Goal: Navigation & Orientation: Go to known website

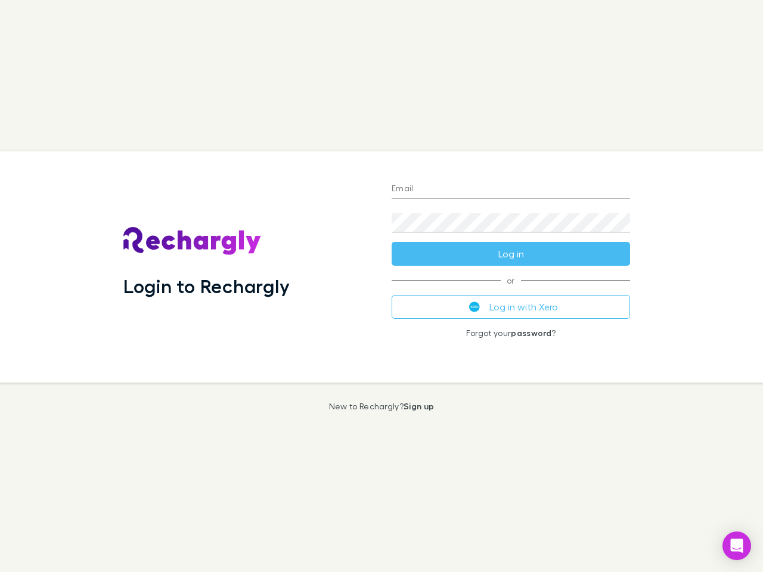
click at [381, 286] on div "Login to Rechargly" at bounding box center [248, 266] width 268 height 231
click at [511, 189] on input "Email" at bounding box center [510, 189] width 238 height 19
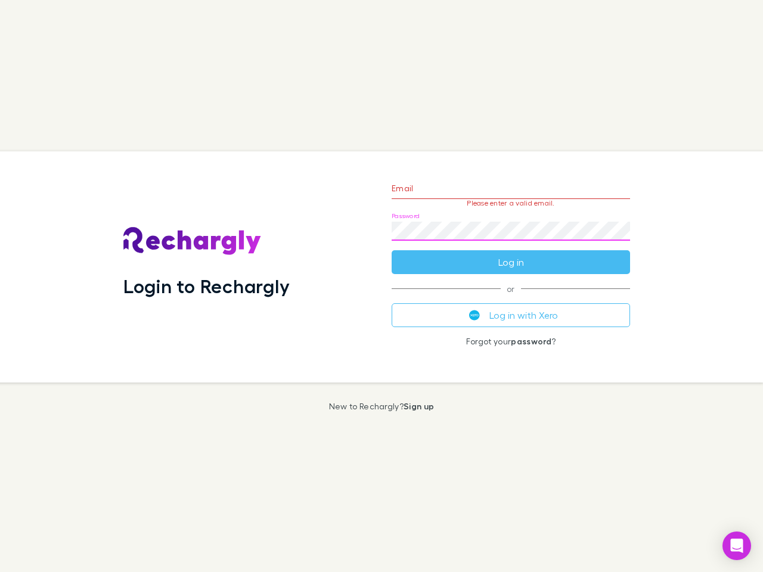
click at [511, 254] on form "Email Please enter a valid email. Password Log in" at bounding box center [510, 222] width 238 height 104
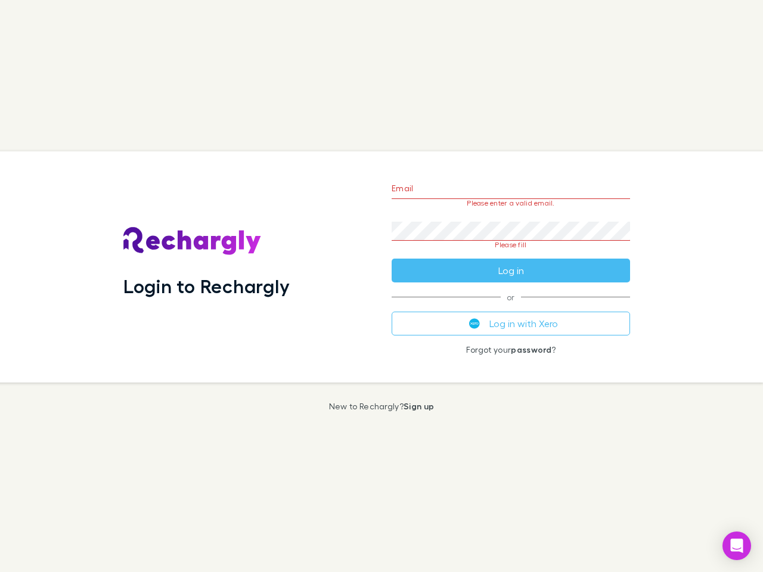
click at [511, 307] on div "Email Please enter a valid email. Password Please fill Log in or Log in with Xe…" at bounding box center [510, 266] width 257 height 231
click at [736, 546] on icon "Open Intercom Messenger" at bounding box center [737, 546] width 13 height 14
